Goal: Information Seeking & Learning: Learn about a topic

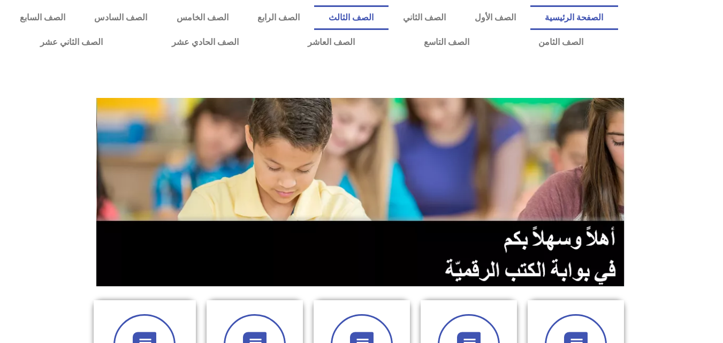
click at [388, 21] on link "الصف الثالث" at bounding box center [351, 17] width 74 height 25
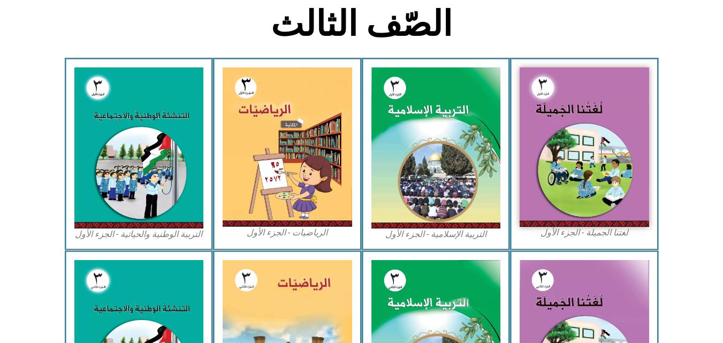
scroll to position [292, 0]
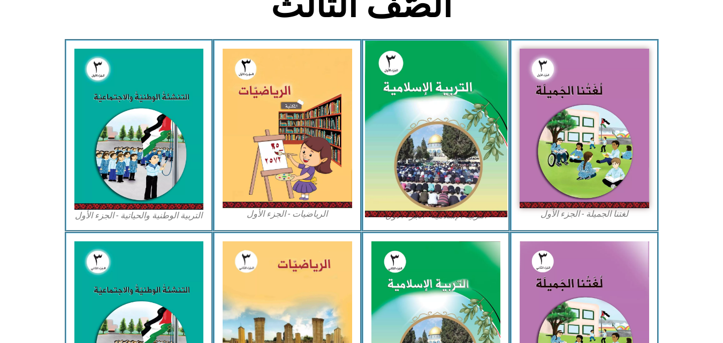
click at [396, 125] on img at bounding box center [435, 129] width 142 height 177
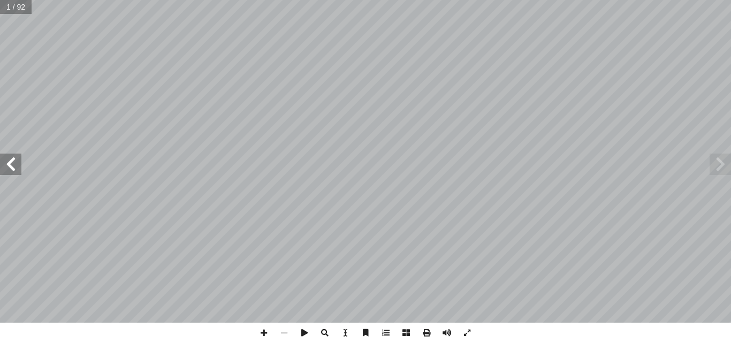
click at [7, 157] on span at bounding box center [10, 163] width 21 height 21
click at [8, 158] on span at bounding box center [10, 163] width 21 height 21
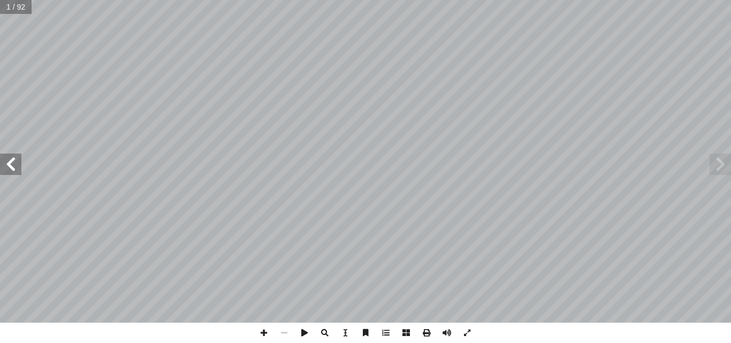
click at [8, 158] on span at bounding box center [10, 163] width 21 height 21
click at [11, 159] on span at bounding box center [10, 163] width 21 height 21
click at [9, 160] on span at bounding box center [10, 163] width 21 height 21
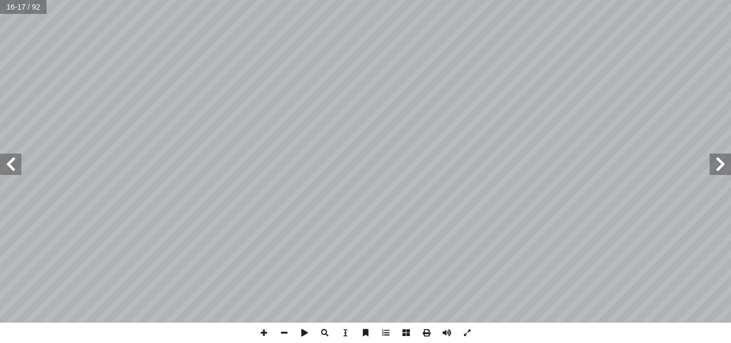
click at [0, 157] on span at bounding box center [10, 163] width 21 height 21
click at [726, 165] on span at bounding box center [719, 163] width 21 height 21
